Goal: Task Accomplishment & Management: Manage account settings

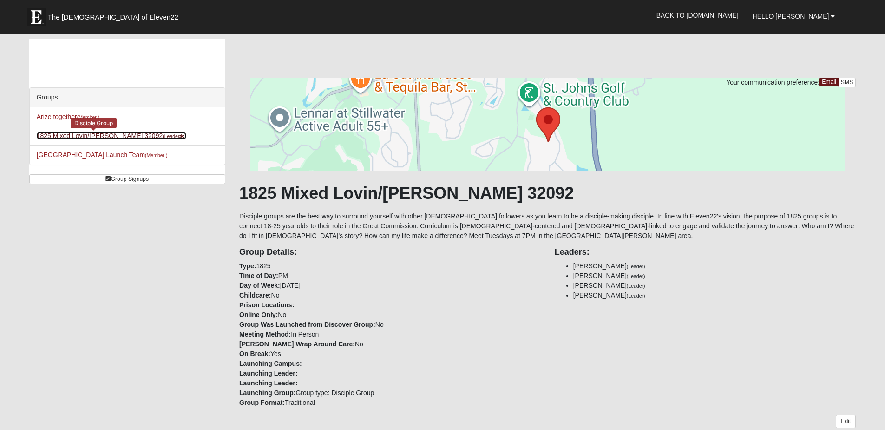
click at [89, 136] on link "1825 Mixed Lovin/Hale 32092 (Leader )" at bounding box center [112, 135] width 150 height 7
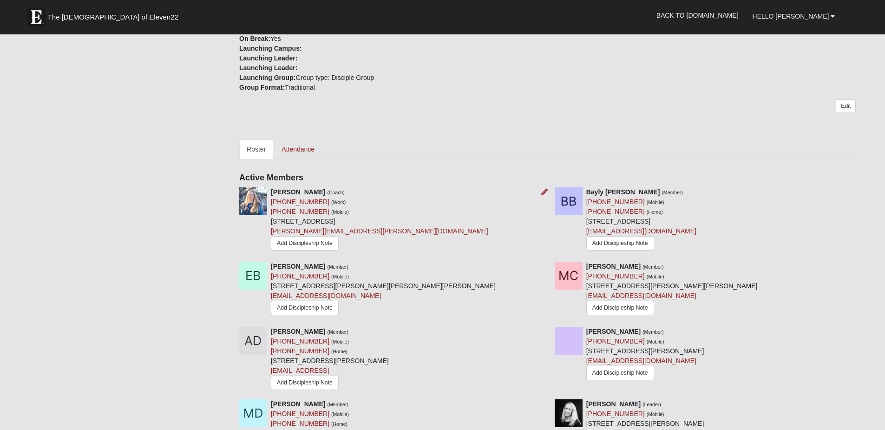
scroll to position [232, 0]
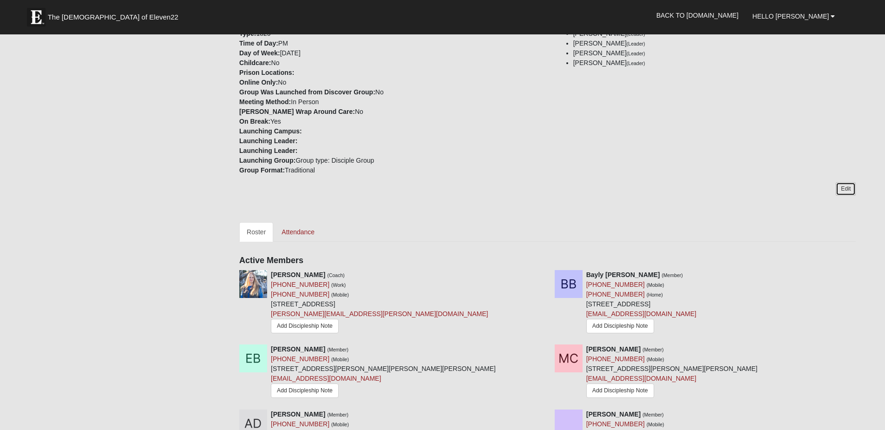
click at [846, 190] on link "Edit" at bounding box center [846, 188] width 20 height 13
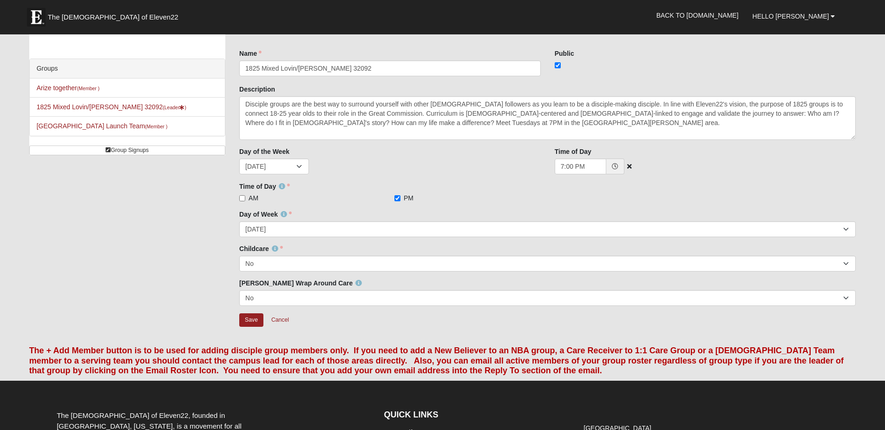
scroll to position [167, 0]
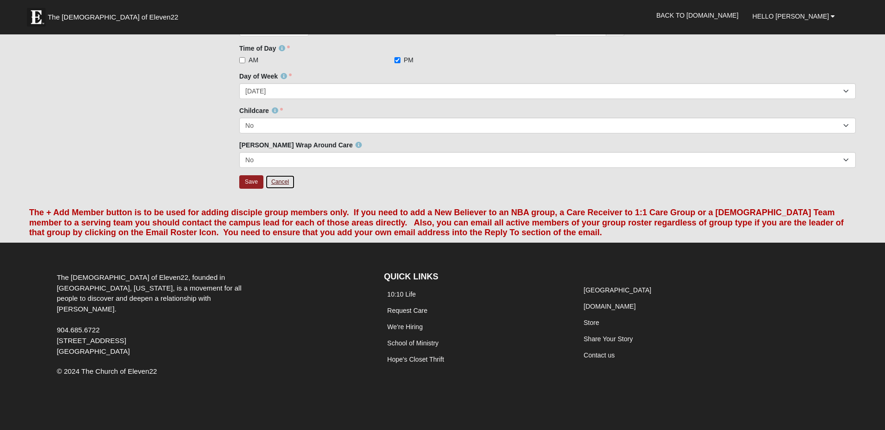
click at [283, 183] on link "Cancel" at bounding box center [280, 182] width 30 height 14
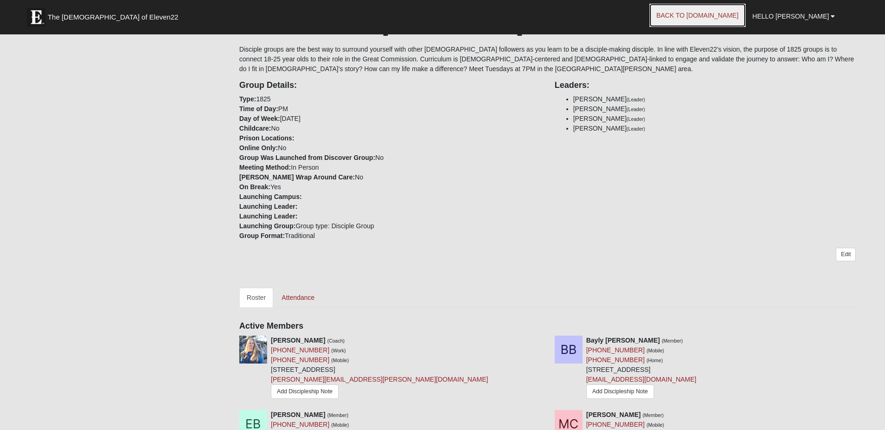
click at [715, 17] on link "Back to [DOMAIN_NAME]" at bounding box center [698, 15] width 96 height 23
